Goal: Information Seeking & Learning: Learn about a topic

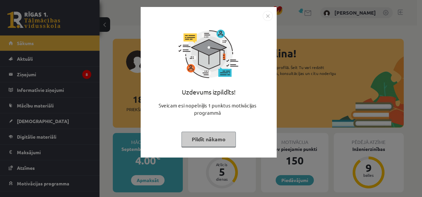
click at [269, 16] on img "Close" at bounding box center [267, 16] width 10 height 10
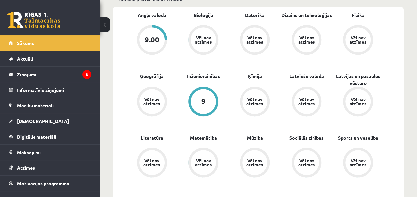
scroll to position [216, 0]
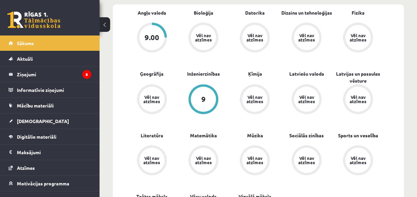
click at [148, 32] on div "9.00" at bounding box center [151, 37] width 25 height 25
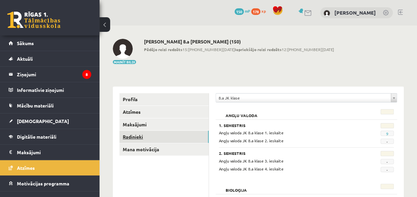
click at [165, 134] on link "Radinieki" at bounding box center [163, 137] width 89 height 12
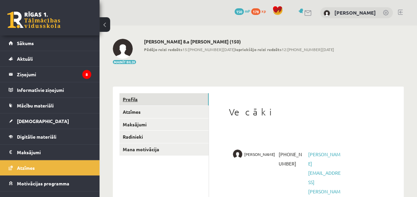
click at [167, 100] on link "Profils" at bounding box center [163, 99] width 89 height 12
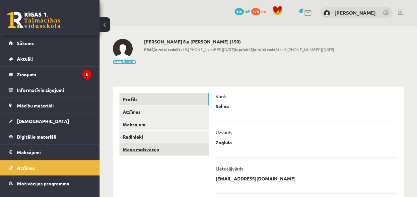
click at [177, 147] on link "Mana motivācija" at bounding box center [163, 149] width 89 height 12
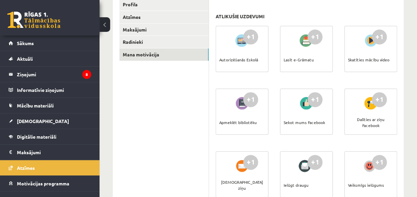
scroll to position [99, 0]
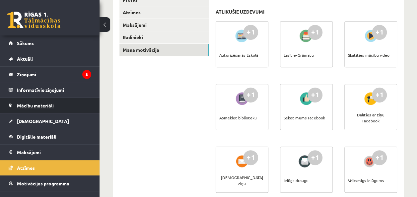
click at [78, 105] on link "Mācību materiāli" at bounding box center [50, 105] width 83 height 15
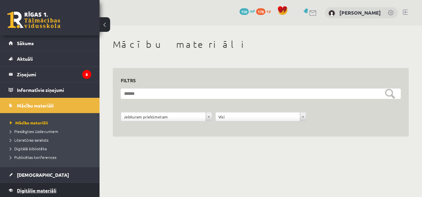
click at [60, 186] on link "Digitālie materiāli" at bounding box center [50, 190] width 83 height 15
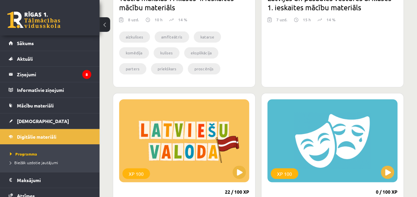
scroll to position [473, 0]
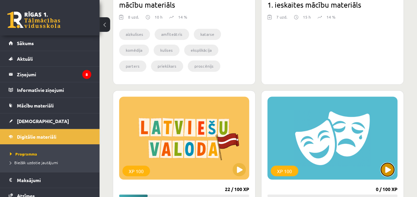
click at [390, 167] on button at bounding box center [386, 169] width 13 height 13
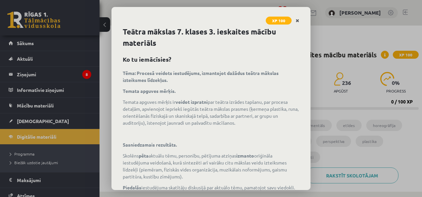
click at [298, 19] on icon "Close" at bounding box center [297, 21] width 4 height 5
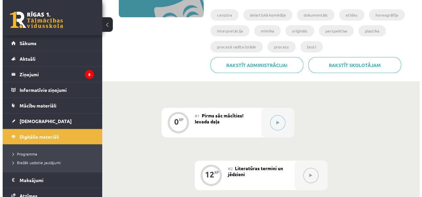
scroll to position [120, 0]
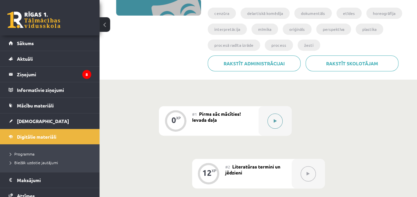
click at [274, 119] on icon at bounding box center [274, 121] width 3 height 4
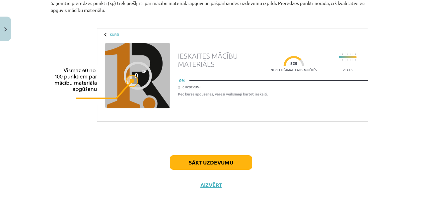
scroll to position [494, 0]
click at [222, 163] on button "Sākt uzdevumu" at bounding box center [211, 162] width 82 height 15
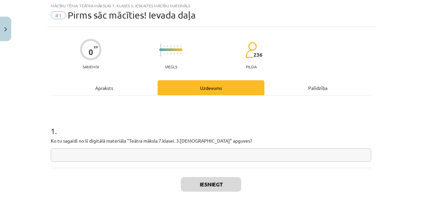
scroll to position [17, 0]
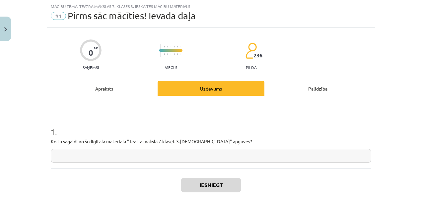
click at [135, 154] on input "text" at bounding box center [211, 156] width 320 height 14
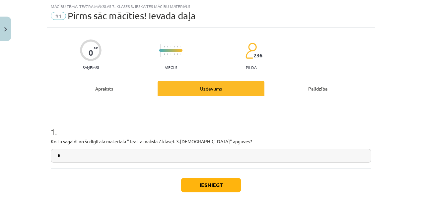
type input "*"
drag, startPoint x: 136, startPoint y: 141, endPoint x: 129, endPoint y: 141, distance: 6.3
click at [129, 141] on p "Ko tu sagaidi no šī digitālā materiāla "Teātra māksla 7.klasei. 3.ieskaite" apg…" at bounding box center [211, 141] width 320 height 7
copy p "eāt"
click at [87, 153] on input "*" at bounding box center [211, 156] width 320 height 14
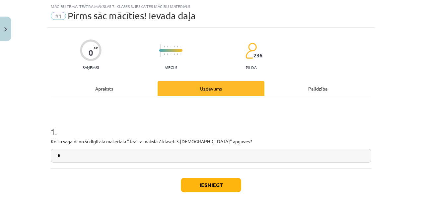
click at [61, 157] on input "*" at bounding box center [211, 156] width 320 height 14
click at [58, 155] on input "*" at bounding box center [211, 156] width 320 height 14
click at [62, 155] on input "*" at bounding box center [211, 156] width 320 height 14
click at [63, 155] on input "*" at bounding box center [211, 156] width 320 height 14
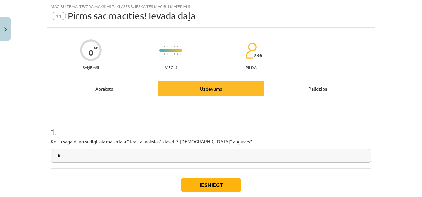
click at [63, 155] on input "*" at bounding box center [211, 156] width 320 height 14
click at [65, 154] on input "*" at bounding box center [211, 156] width 320 height 14
drag, startPoint x: 60, startPoint y: 155, endPoint x: 64, endPoint y: 155, distance: 4.6
click at [64, 155] on input "*" at bounding box center [211, 156] width 320 height 14
click at [57, 155] on input "*" at bounding box center [211, 156] width 320 height 14
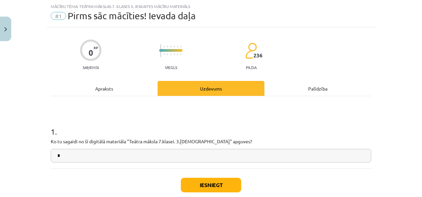
drag, startPoint x: 57, startPoint y: 155, endPoint x: 63, endPoint y: 155, distance: 6.6
click at [63, 155] on input "*" at bounding box center [211, 156] width 320 height 14
click at [71, 153] on input "*" at bounding box center [211, 156] width 320 height 14
click at [70, 153] on input "*" at bounding box center [211, 156] width 320 height 14
click at [69, 153] on input "*" at bounding box center [211, 156] width 320 height 14
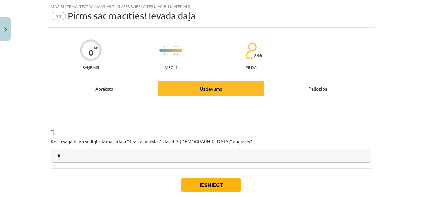
click at [69, 153] on input "*" at bounding box center [211, 156] width 320 height 14
